Goal: Submit feedback/report problem

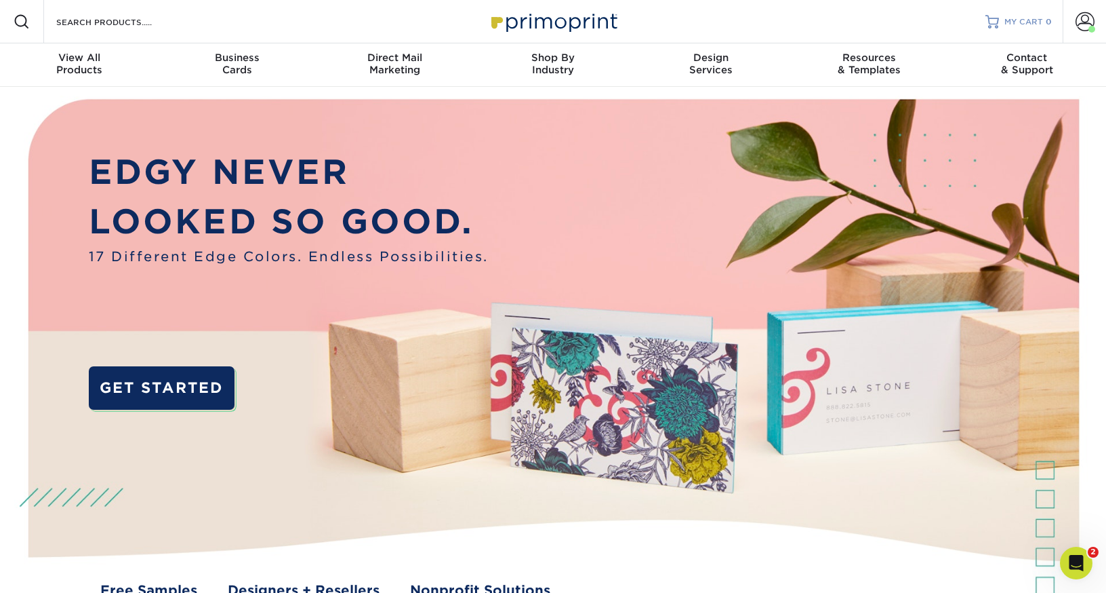
click at [1017, 13] on link "MY CART 0" at bounding box center [1019, 21] width 66 height 43
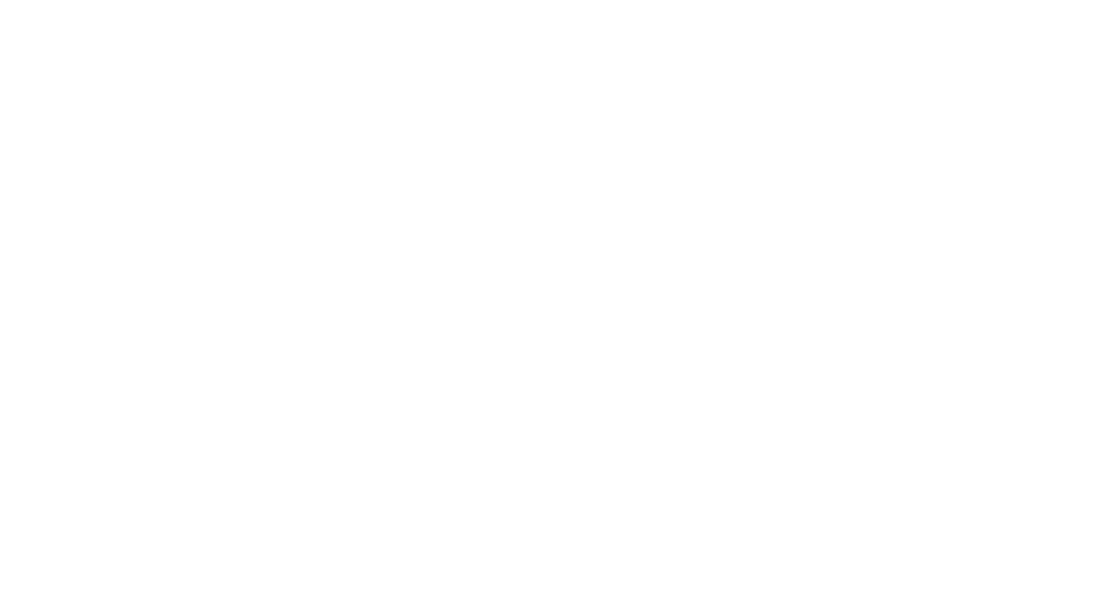
click at [1088, 20] on span at bounding box center [1085, 21] width 19 height 19
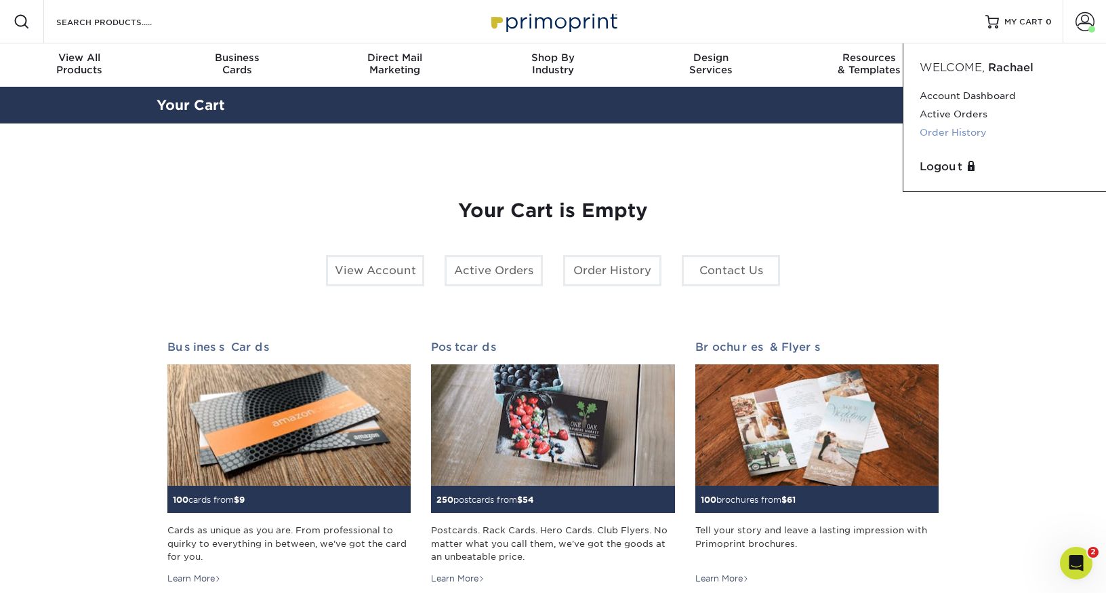
click at [981, 129] on link "Order History" at bounding box center [1005, 132] width 170 height 18
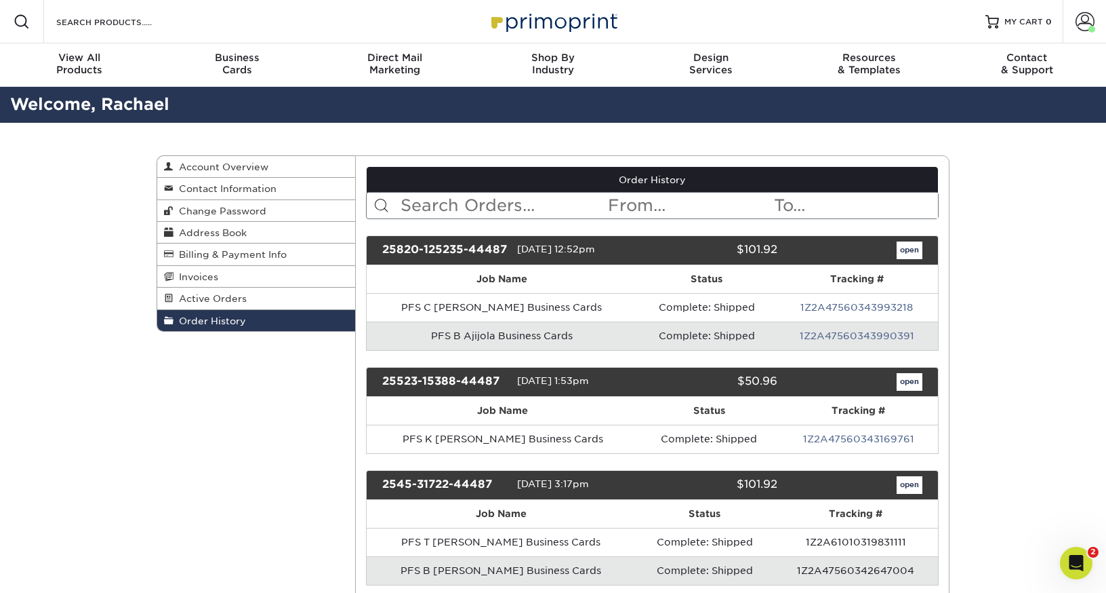
click at [910, 249] on link "open" at bounding box center [910, 250] width 26 height 18
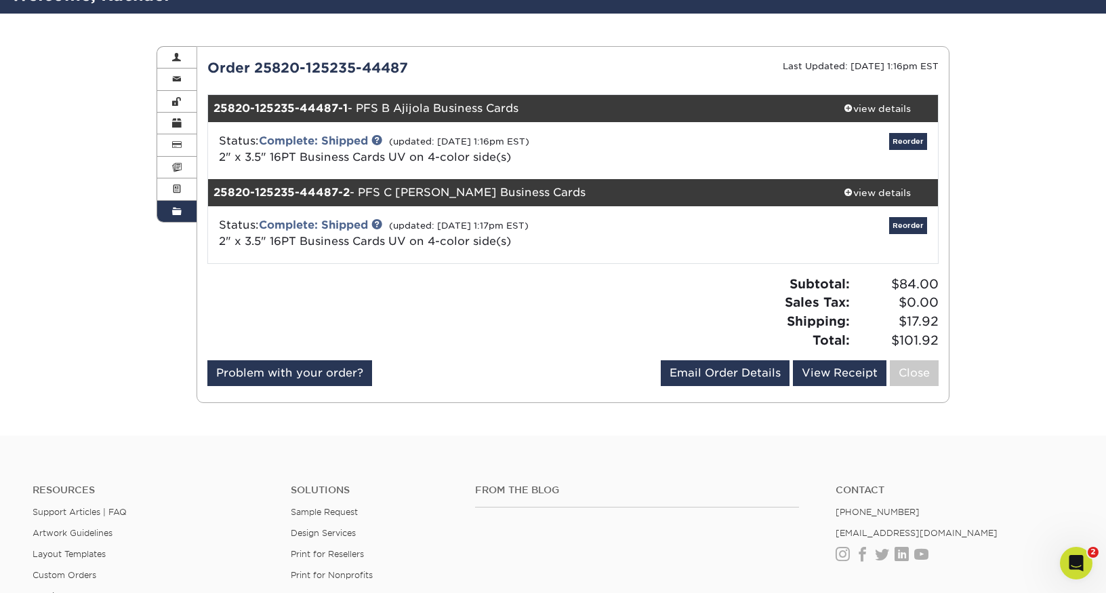
scroll to position [91, 0]
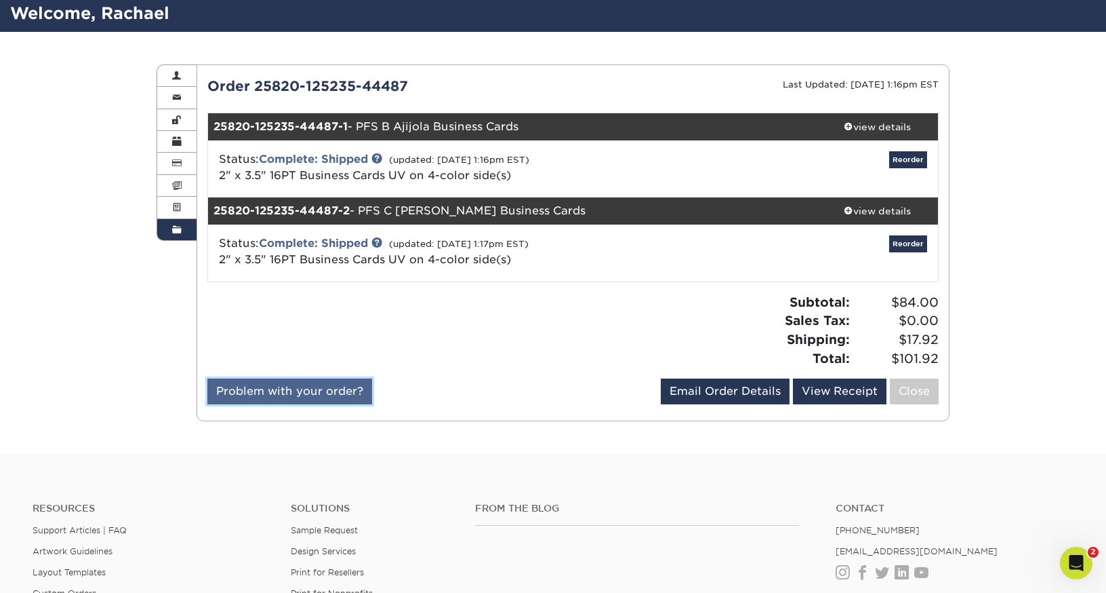
click at [336, 388] on link "Problem with your order?" at bounding box center [289, 391] width 165 height 26
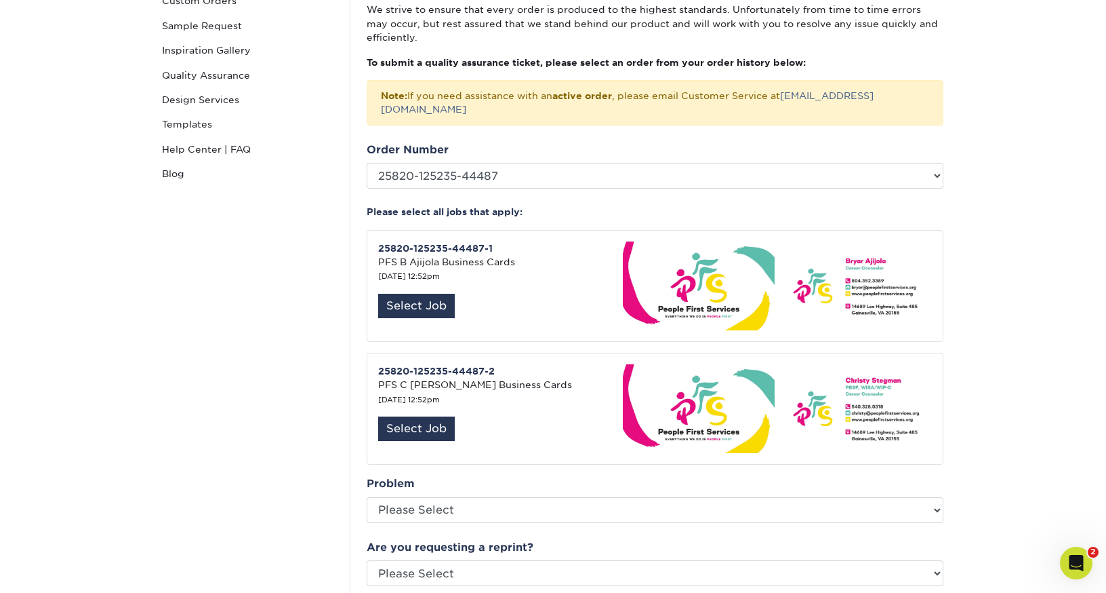
scroll to position [184, 0]
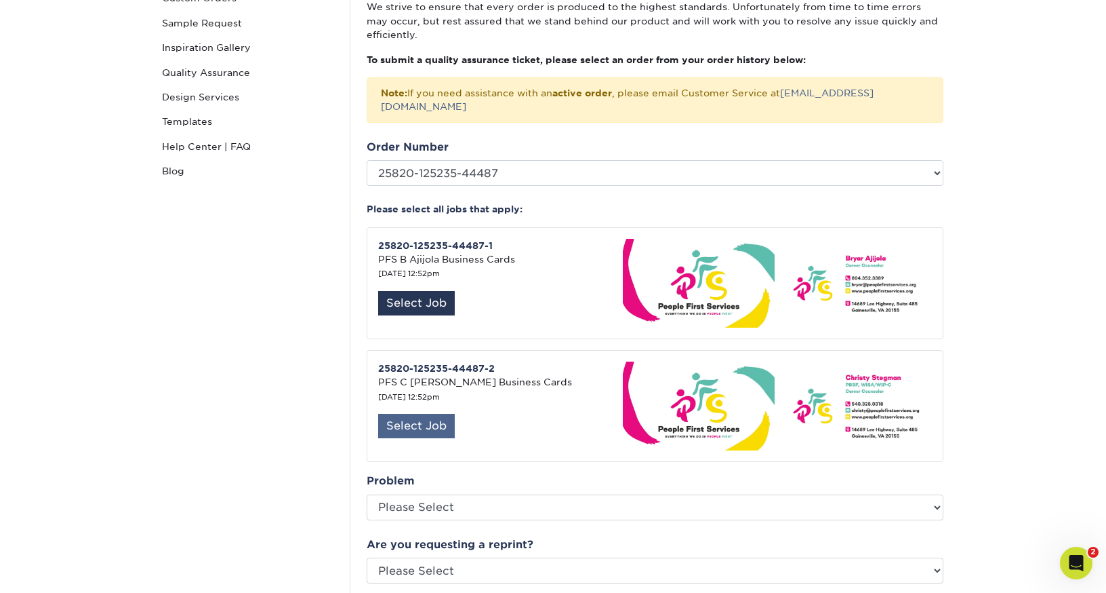
click at [430, 414] on div "Select Job" at bounding box center [416, 426] width 77 height 24
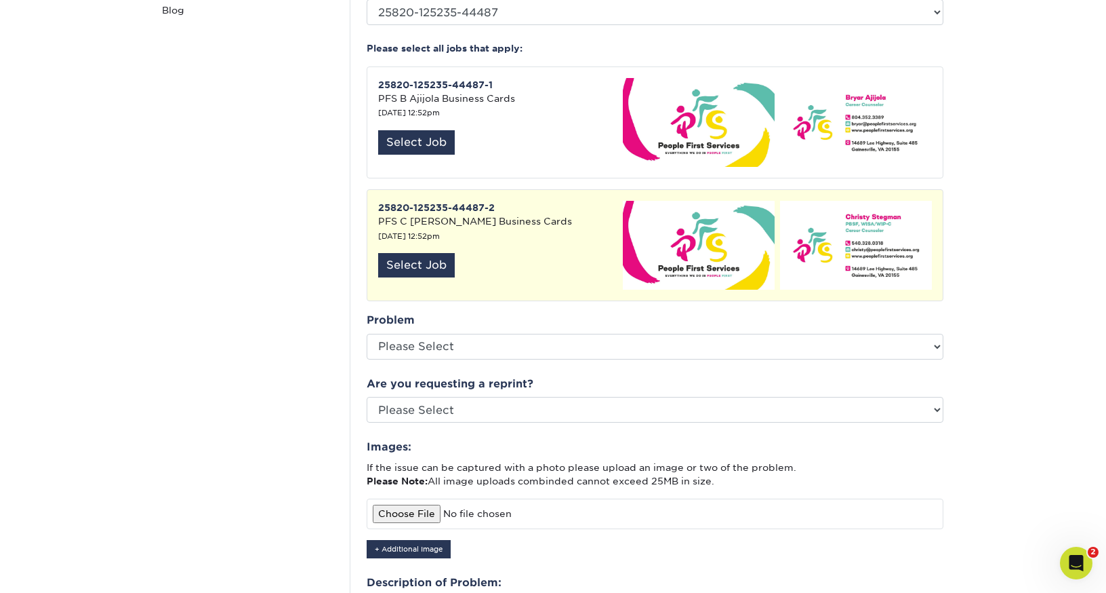
scroll to position [358, 0]
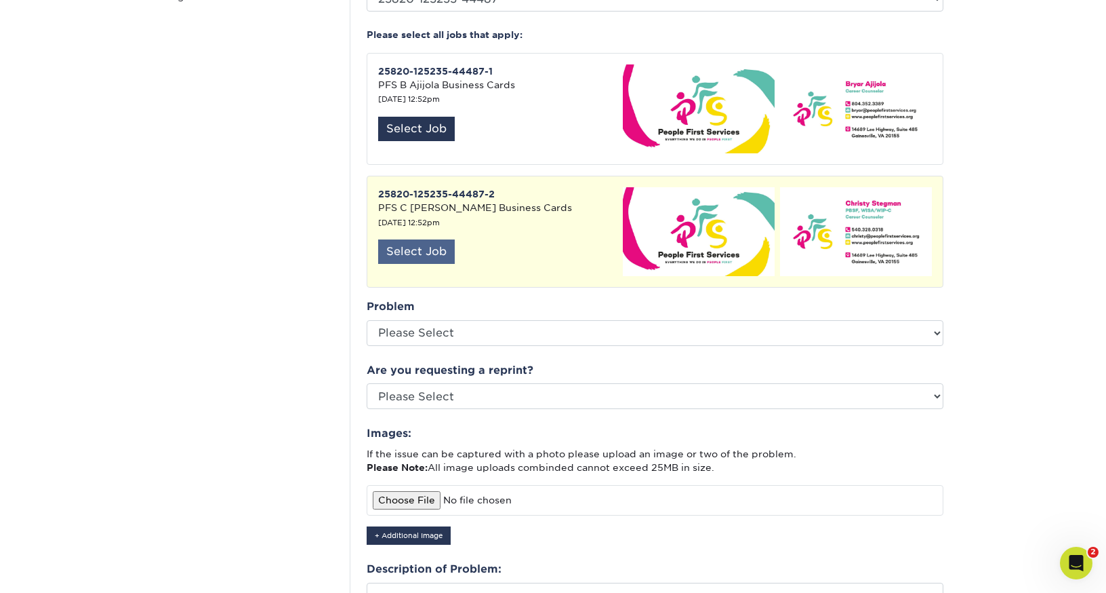
click at [424, 239] on div "Select Job" at bounding box center [416, 251] width 77 height 24
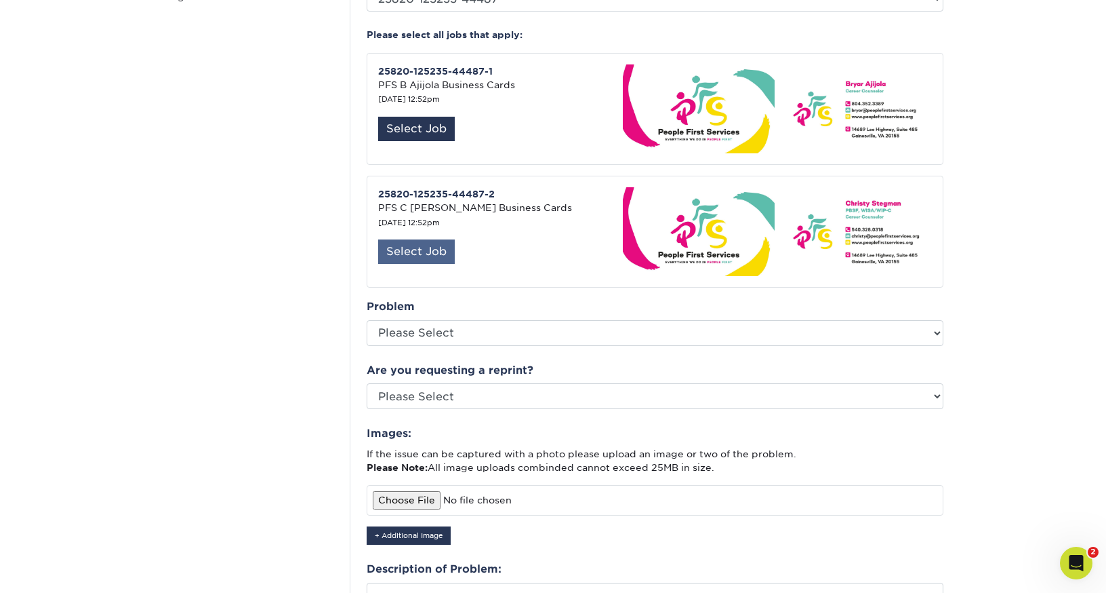
click at [399, 239] on div "Select Job" at bounding box center [416, 251] width 77 height 24
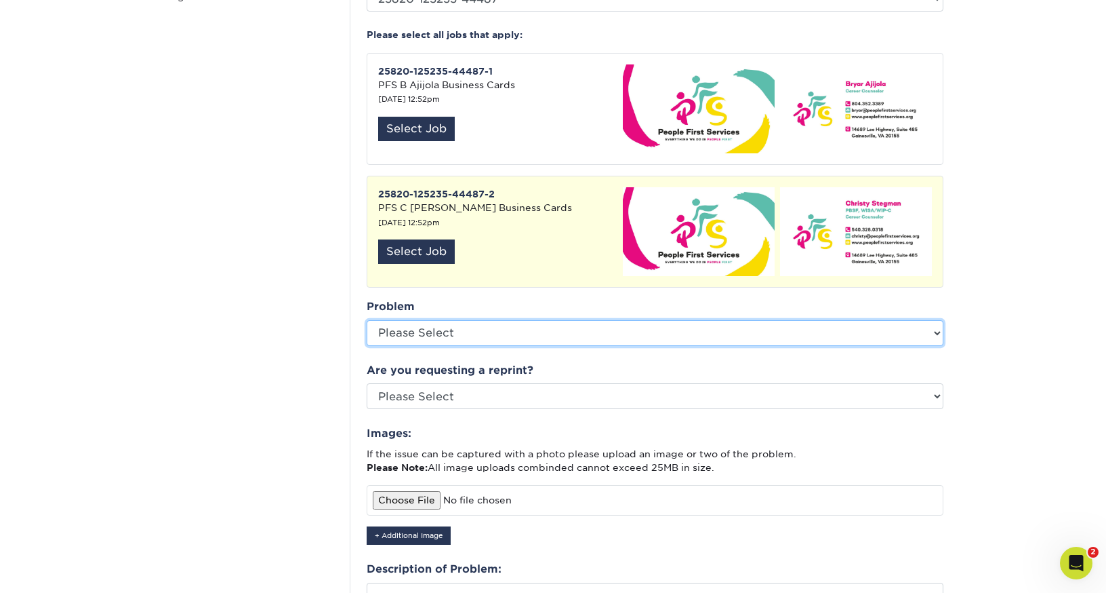
click at [937, 320] on select "Please Select Coating Missing Images Bindery Color Cutting Missing Hardware Shi…" at bounding box center [655, 333] width 577 height 26
select select "Other: Please Describe"
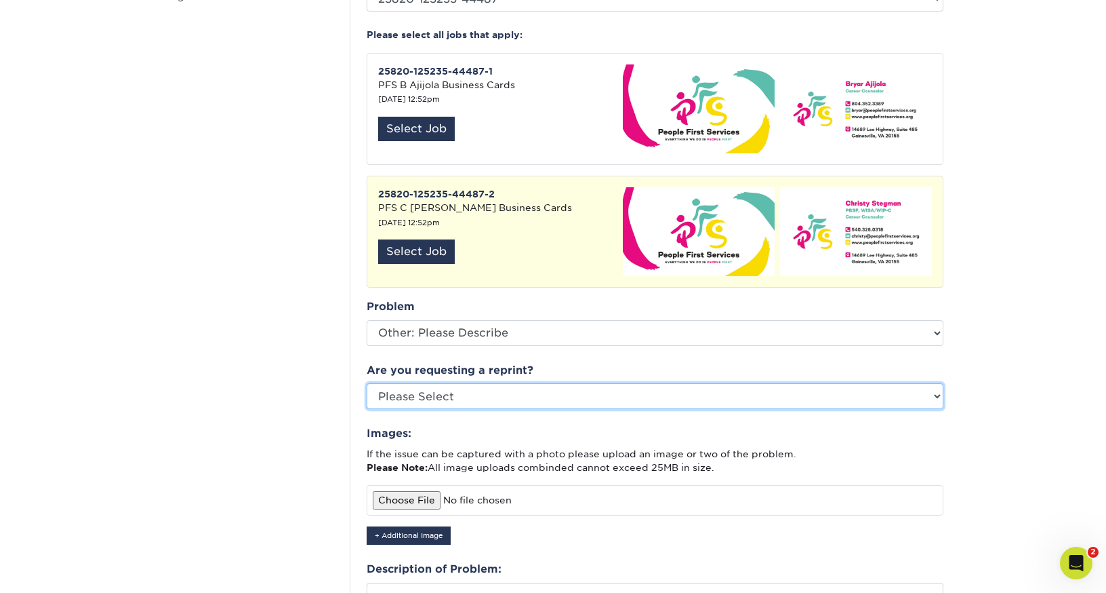
click at [473, 383] on select "Please Select Yes No Other" at bounding box center [655, 396] width 577 height 26
click at [445, 383] on select "Please Select Yes No Other" at bounding box center [655, 396] width 577 height 26
select select "other"
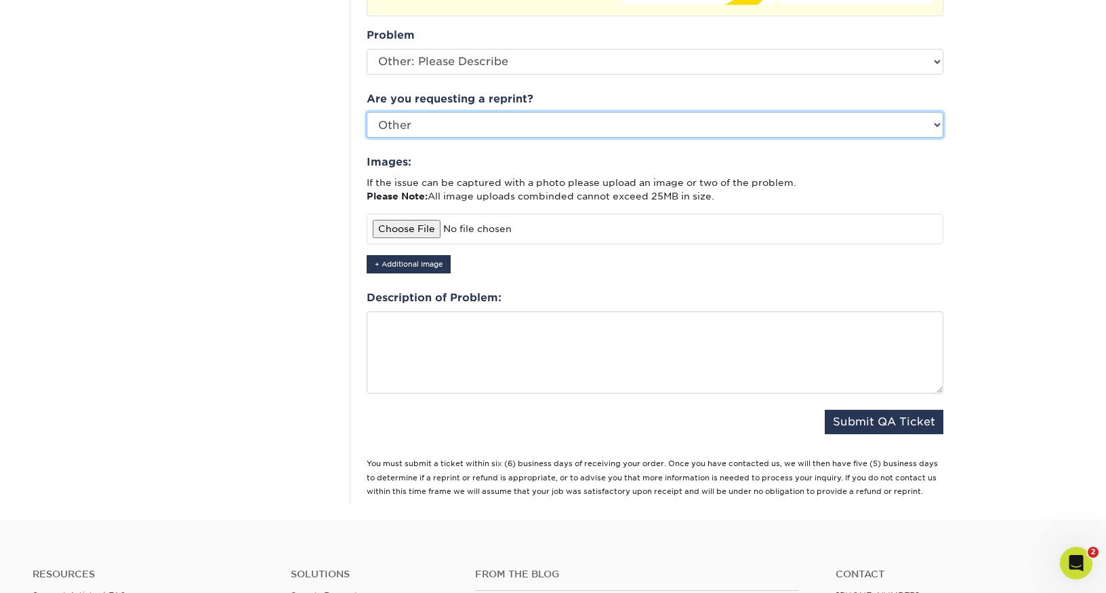
scroll to position [633, 0]
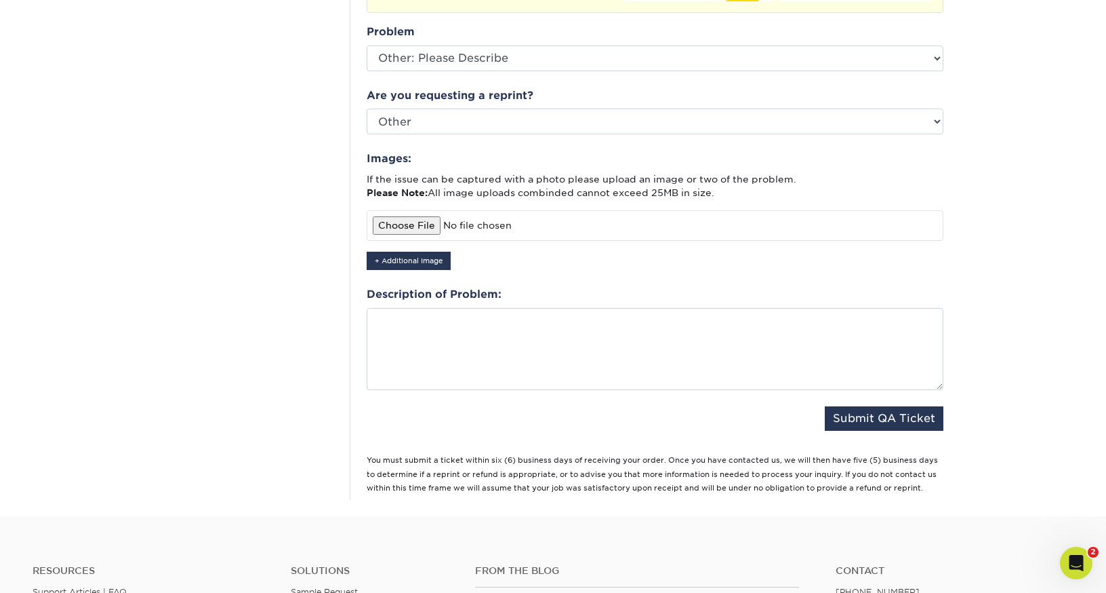
click at [421, 213] on input "file" at bounding box center [655, 225] width 577 height 30
type input "C:\fakepath\IMG_6714.jpeg"
click at [426, 252] on button "+ Additional Image" at bounding box center [409, 261] width 84 height 18
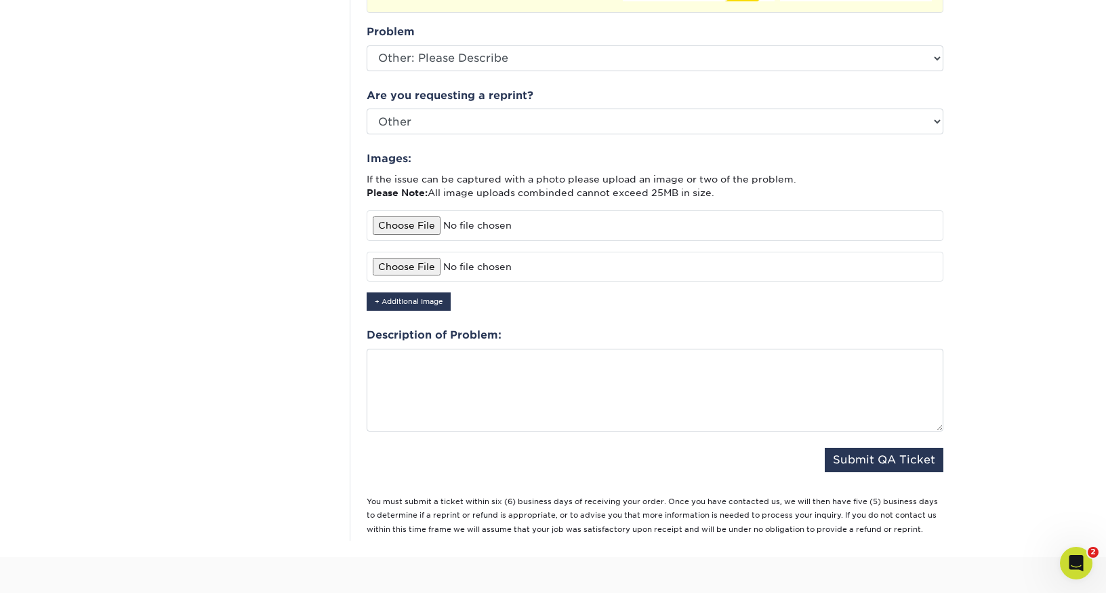
click at [420, 252] on input "file" at bounding box center [655, 267] width 577 height 30
type input "C:\fakepath\IMG_6715.jpeg"
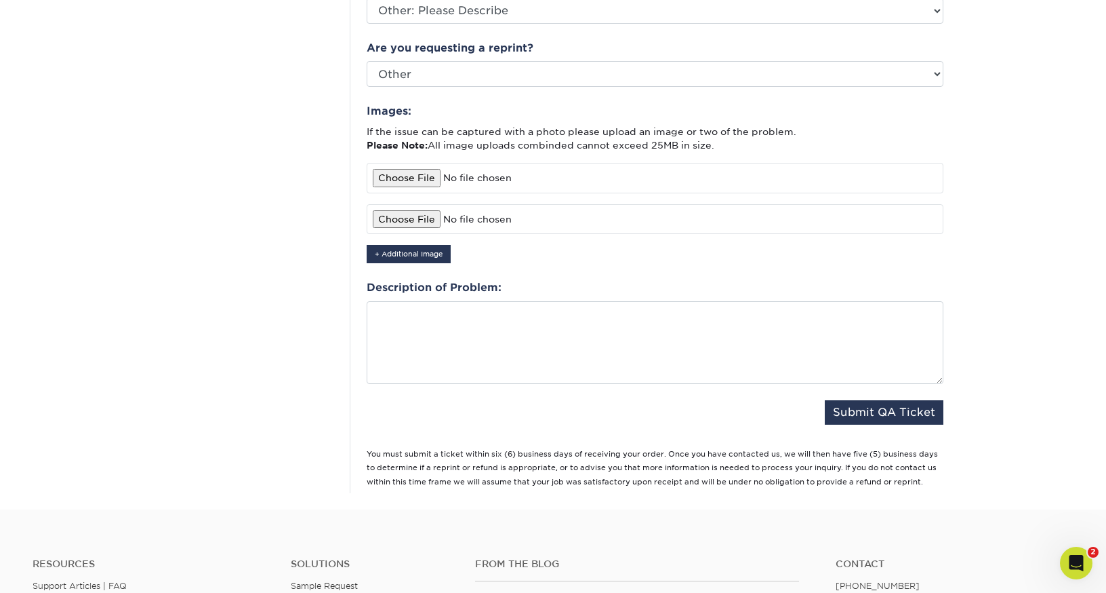
scroll to position [684, 0]
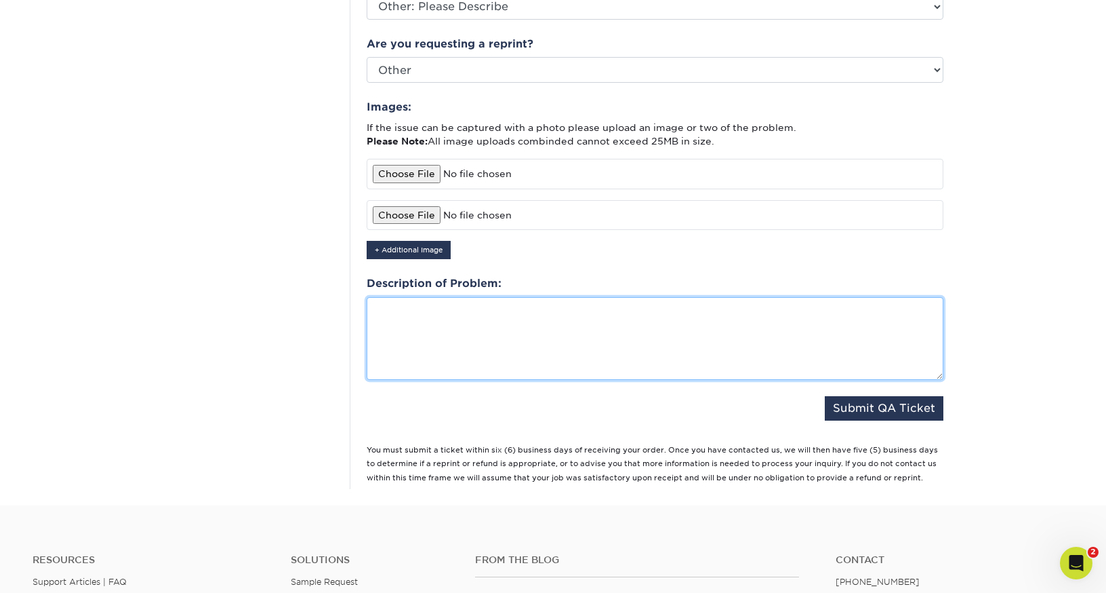
click at [465, 338] on textarea at bounding box center [655, 338] width 577 height 83
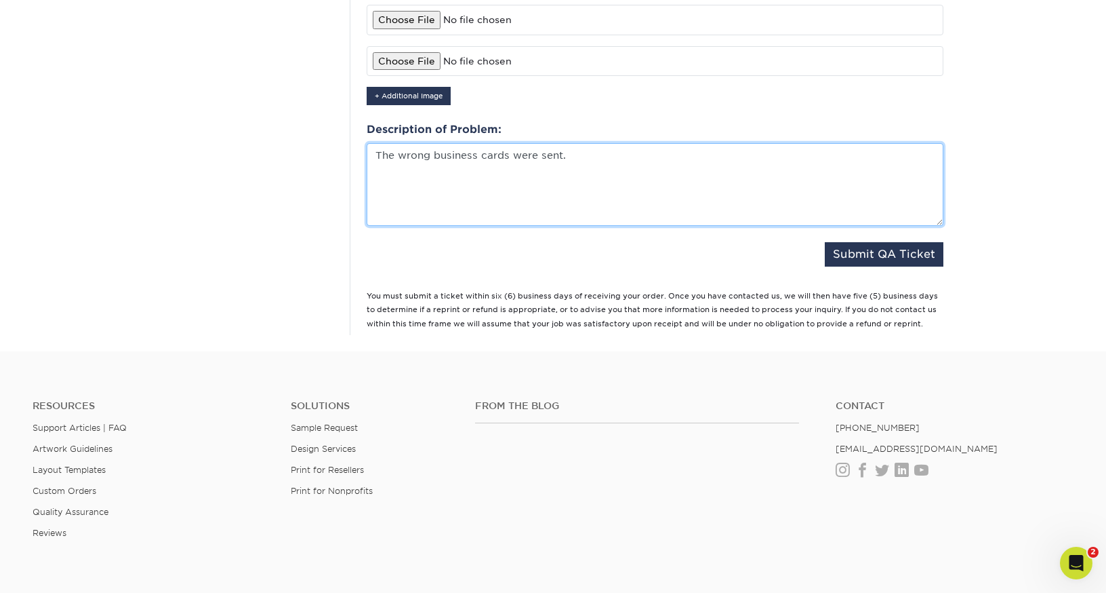
scroll to position [839, 0]
type textarea "The wrong business cards were sent."
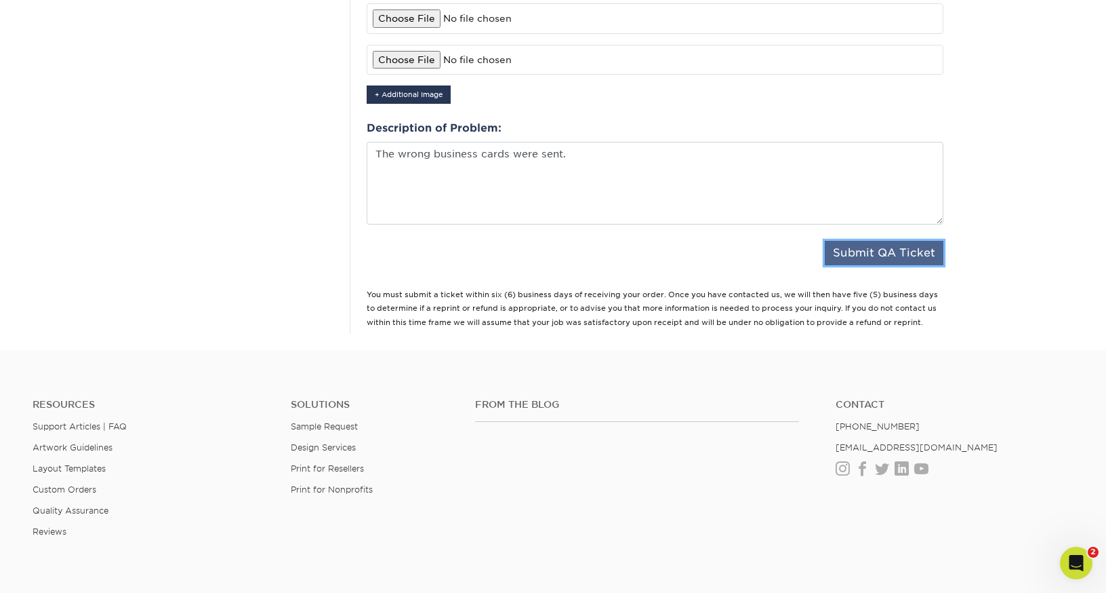
click at [879, 241] on button "Submit QA Ticket" at bounding box center [884, 253] width 119 height 24
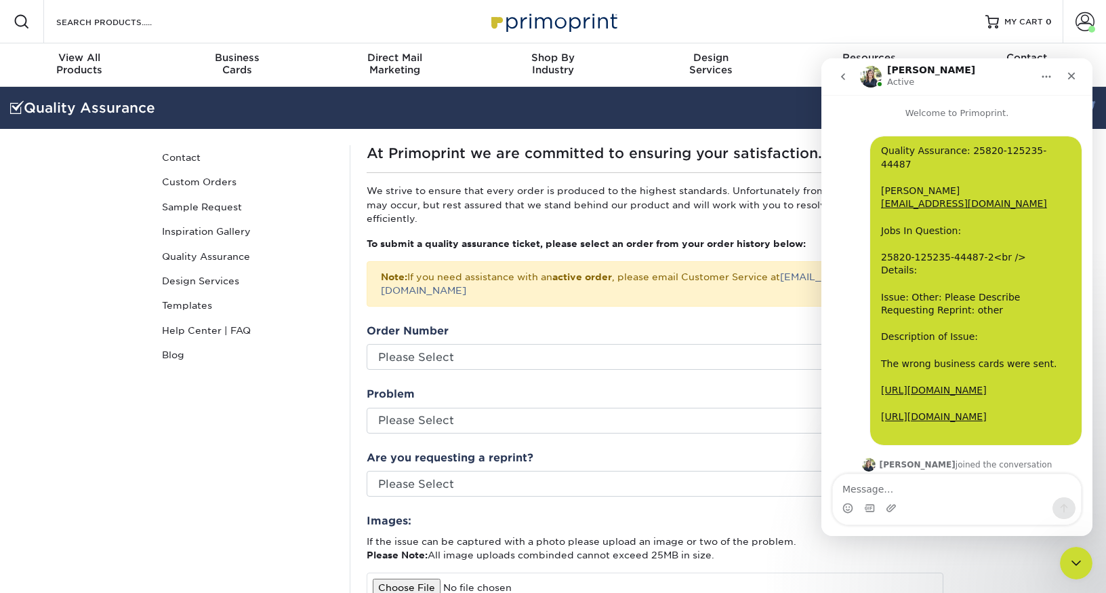
scroll to position [211, 0]
